Goal: Task Accomplishment & Management: Manage account settings

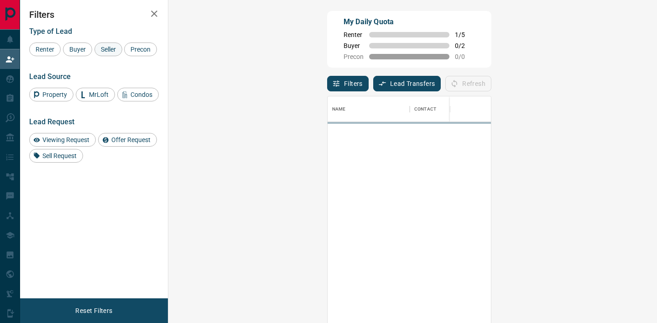
scroll to position [243, 469]
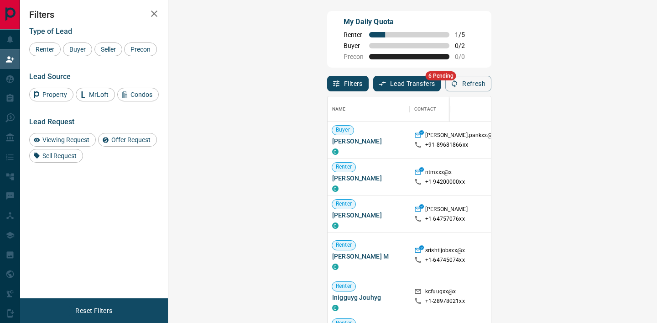
click at [154, 10] on icon "button" at bounding box center [154, 13] width 11 height 11
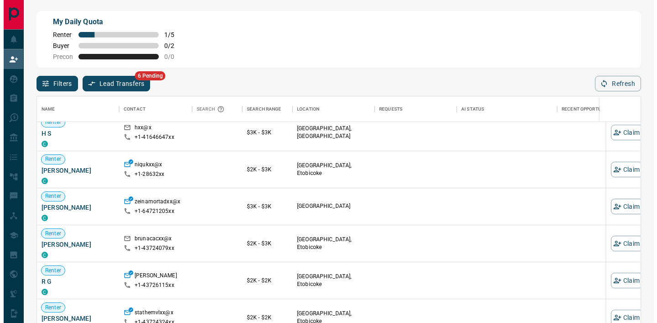
scroll to position [7, 7]
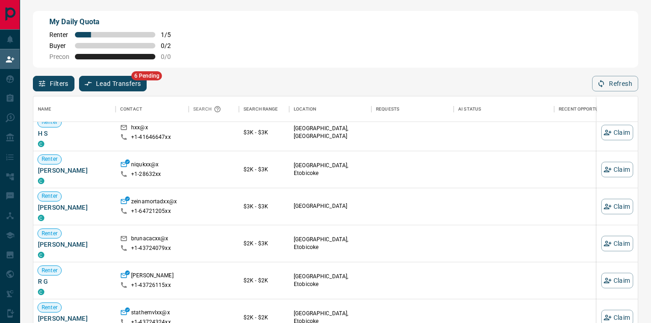
click at [109, 74] on div "Filters Lead Transfers 6 Pending Refresh" at bounding box center [335, 80] width 605 height 24
click at [110, 78] on button "Lead Transfers" at bounding box center [113, 84] width 68 height 16
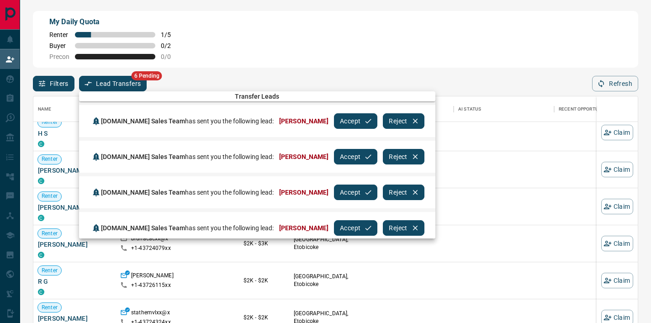
click at [334, 119] on button "Accept" at bounding box center [355, 121] width 43 height 16
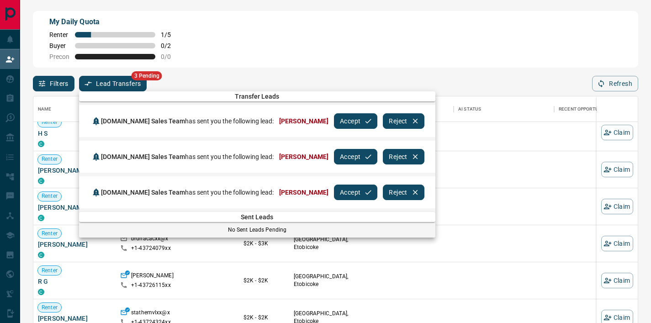
click at [334, 119] on button "Accept" at bounding box center [355, 121] width 43 height 16
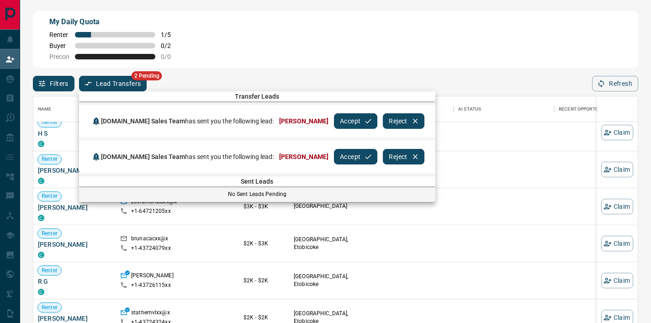
click at [334, 119] on button "Accept" at bounding box center [355, 121] width 43 height 16
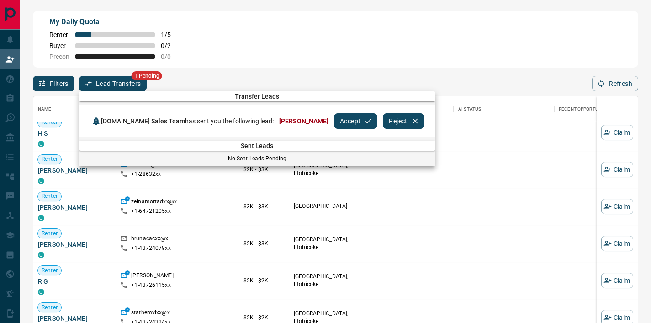
click at [334, 119] on button "Accept" at bounding box center [355, 121] width 43 height 16
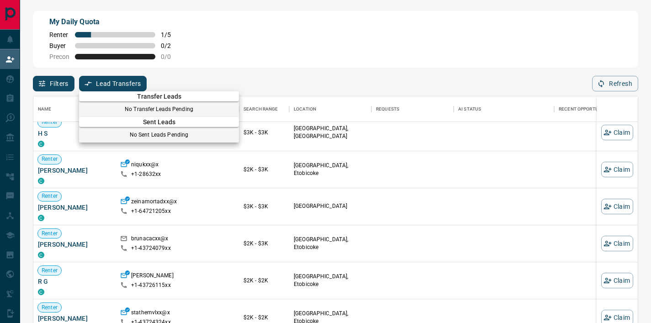
click at [244, 76] on div at bounding box center [325, 161] width 651 height 323
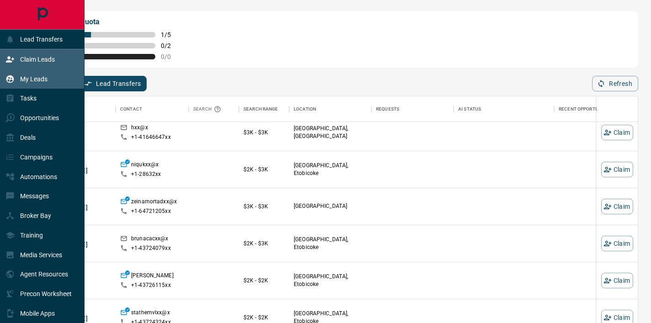
click at [8, 73] on div "My Leads" at bounding box center [26, 78] width 42 height 15
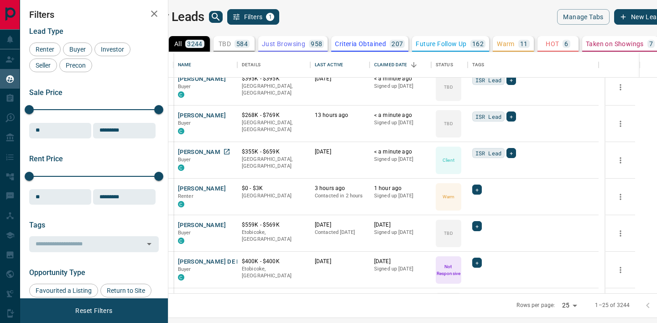
scroll to position [117, 0]
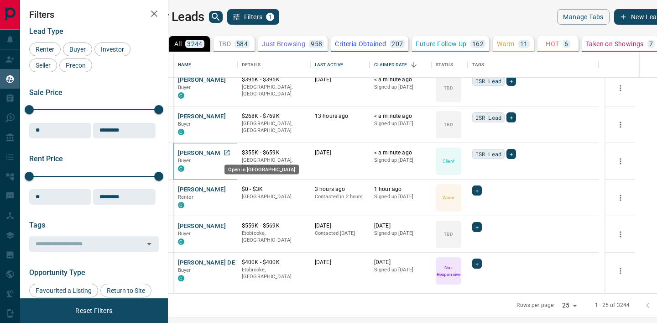
click at [231, 152] on icon "Open in New Tab" at bounding box center [226, 152] width 7 height 7
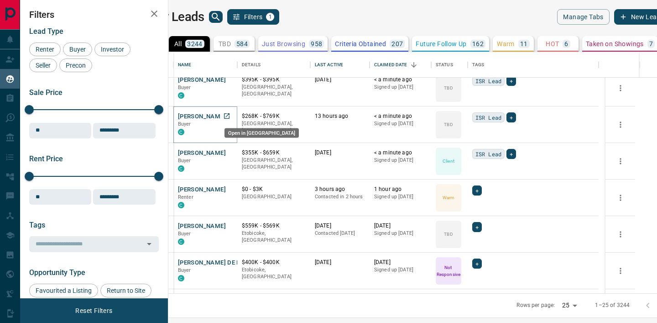
click at [233, 120] on link "Open in New Tab" at bounding box center [227, 116] width 12 height 12
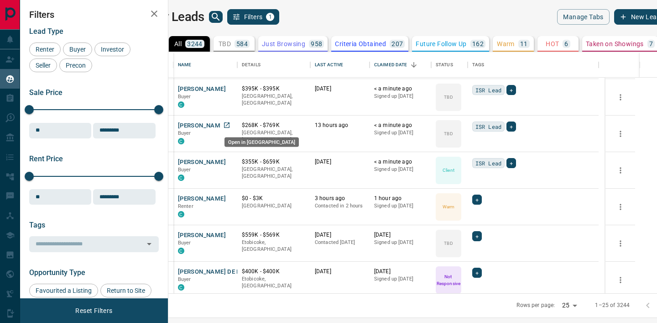
scroll to position [108, 0]
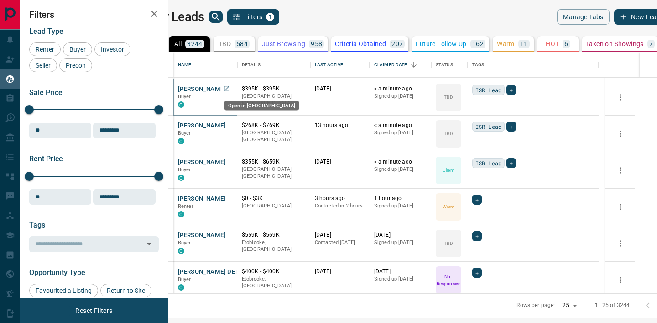
click at [230, 89] on icon "Open in New Tab" at bounding box center [226, 88] width 5 height 5
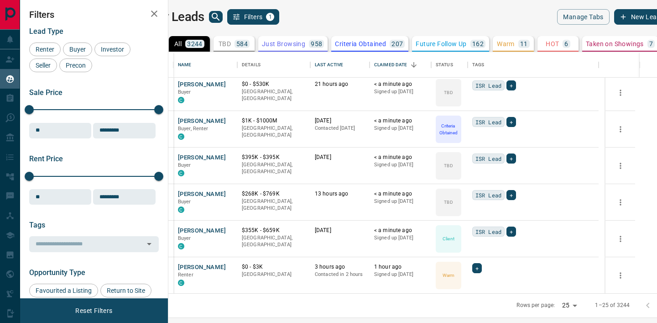
scroll to position [34, 0]
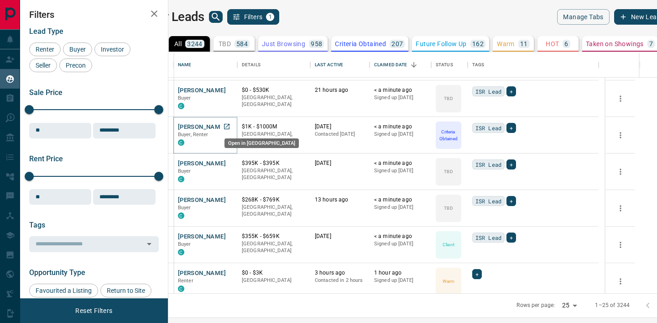
click at [231, 126] on icon "Open in New Tab" at bounding box center [226, 126] width 7 height 7
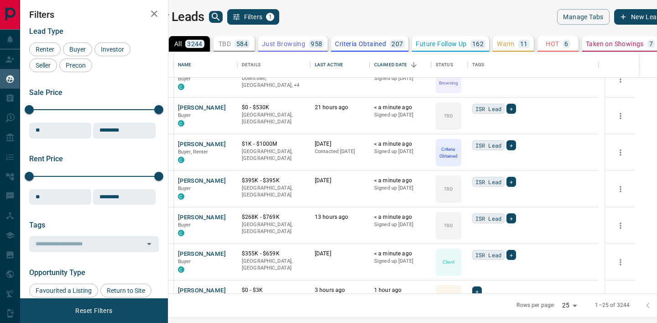
scroll to position [5, 0]
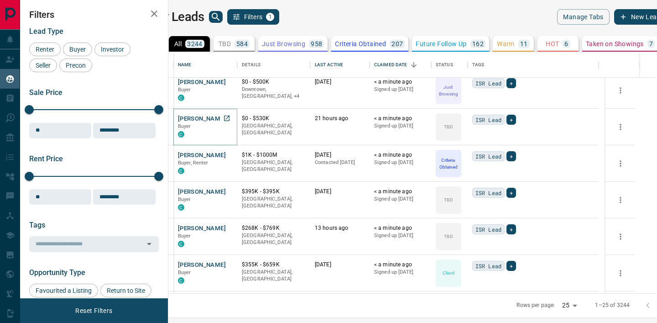
click at [233, 113] on link "Open in New Tab" at bounding box center [227, 118] width 12 height 12
click at [231, 80] on icon "Open in New Tab" at bounding box center [226, 81] width 7 height 7
